Goal: Information Seeking & Learning: Learn about a topic

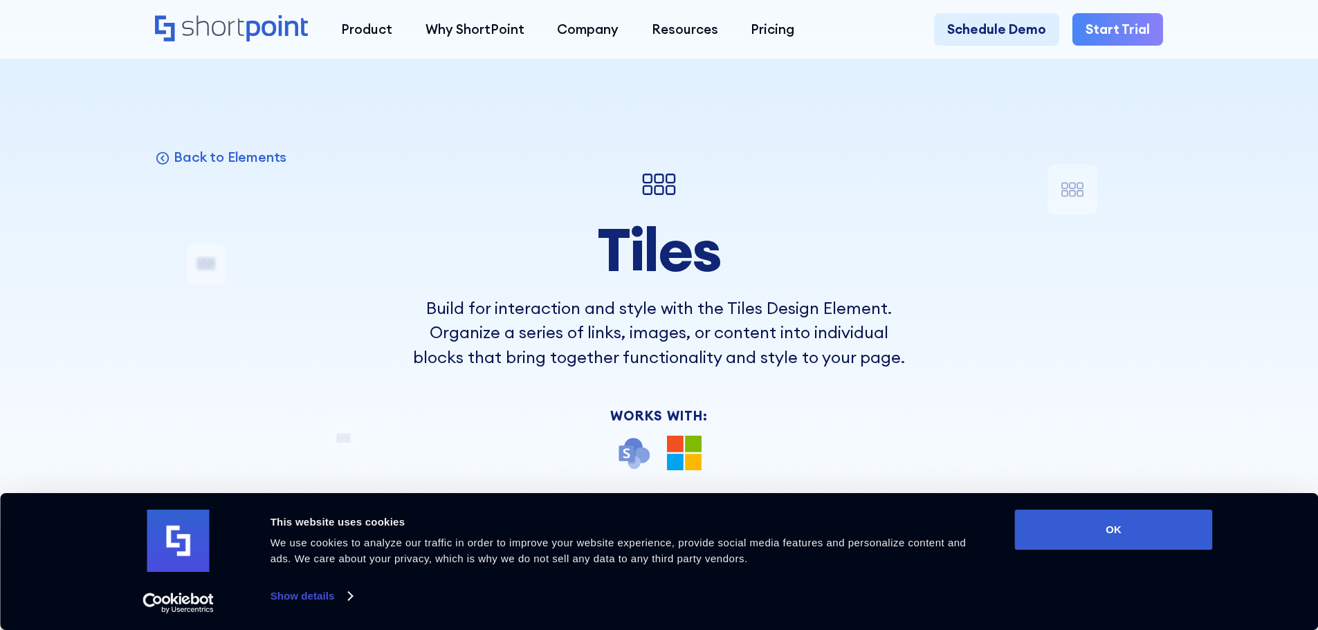
click at [1141, 44] on link "Start Trial" at bounding box center [1117, 29] width 91 height 33
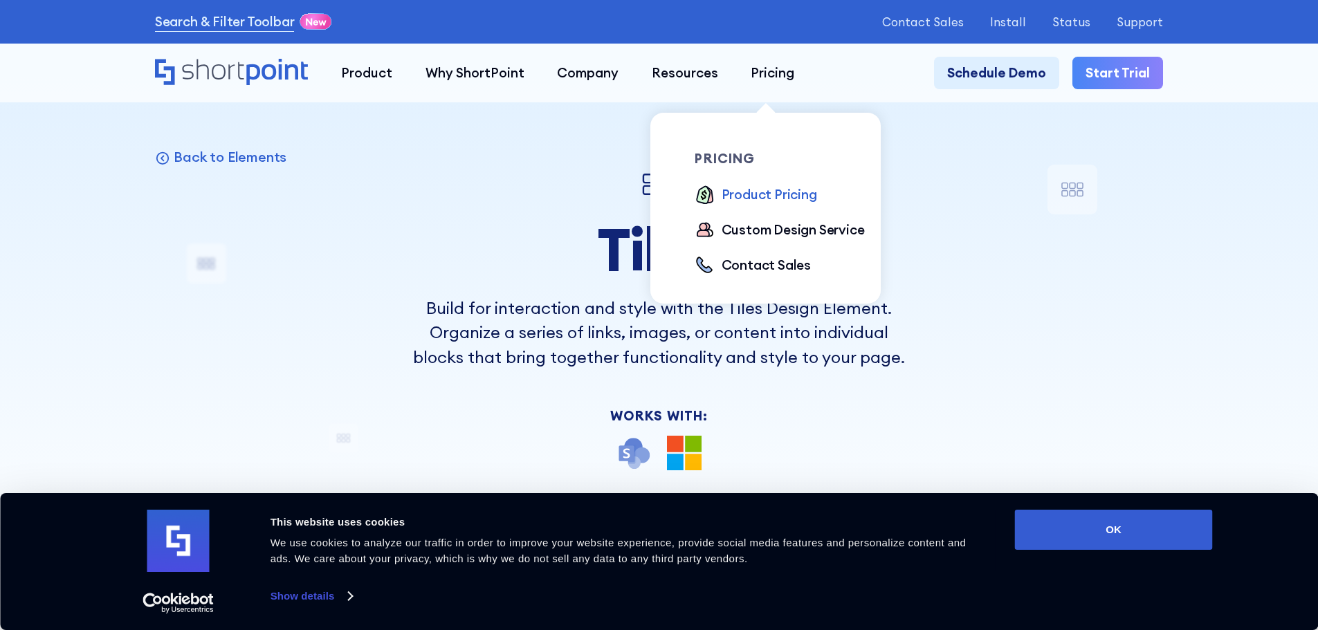
click at [796, 196] on div "Product Pricing" at bounding box center [769, 195] width 95 height 20
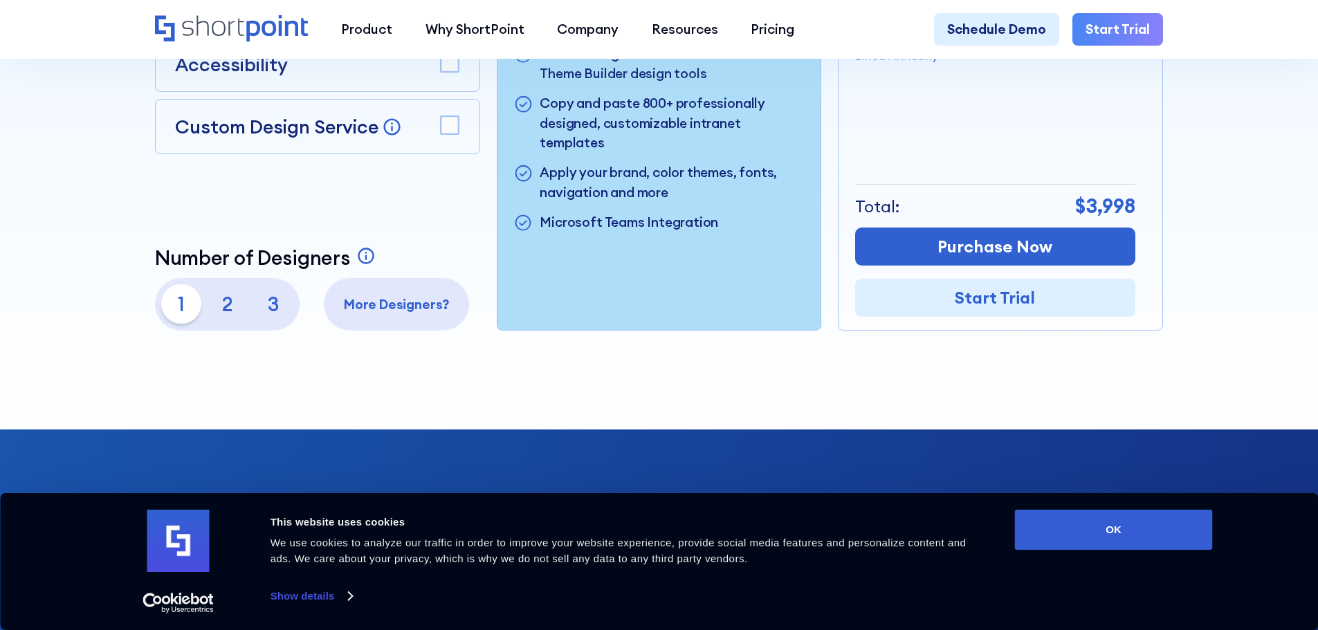
scroll to position [415, 0]
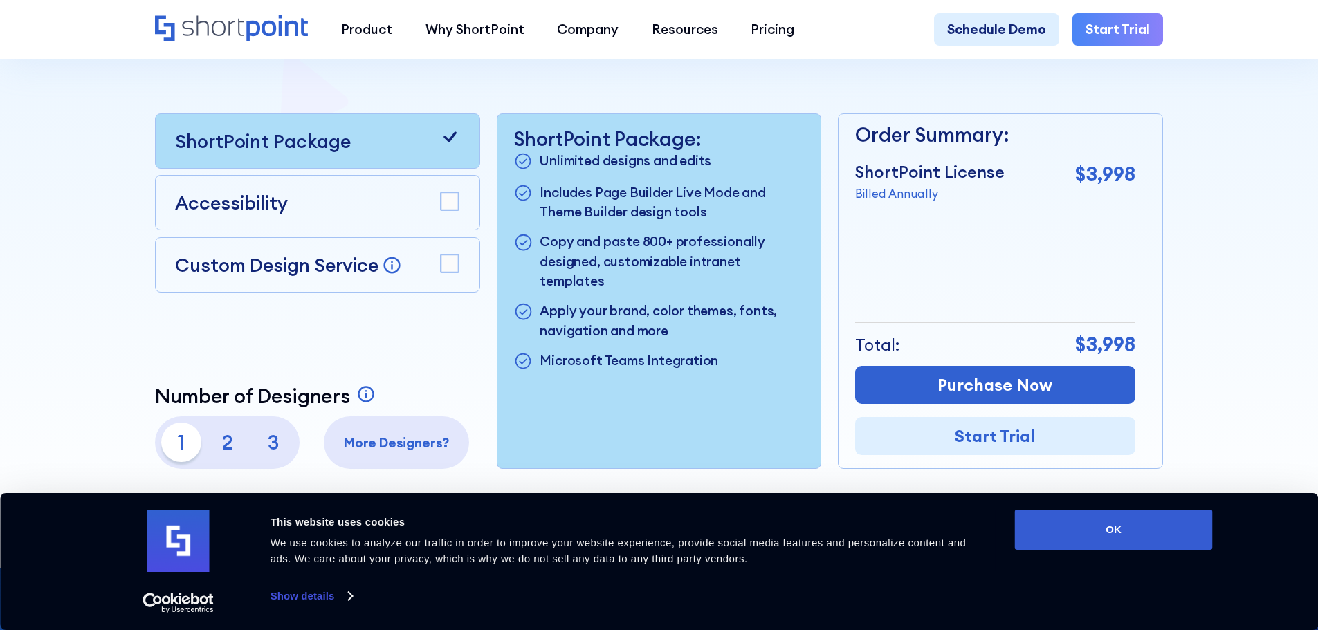
click at [441, 201] on rect at bounding box center [450, 202] width 18 height 18
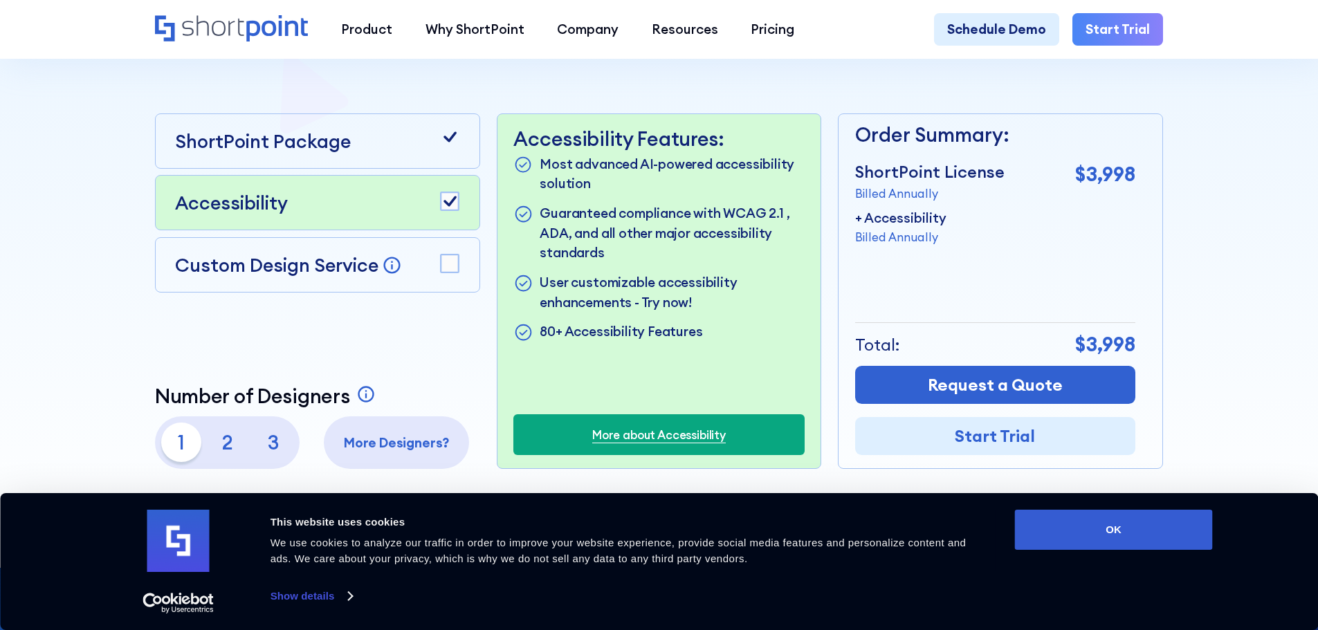
click at [448, 268] on rect at bounding box center [450, 264] width 18 height 18
